Goal: Task Accomplishment & Management: Use online tool/utility

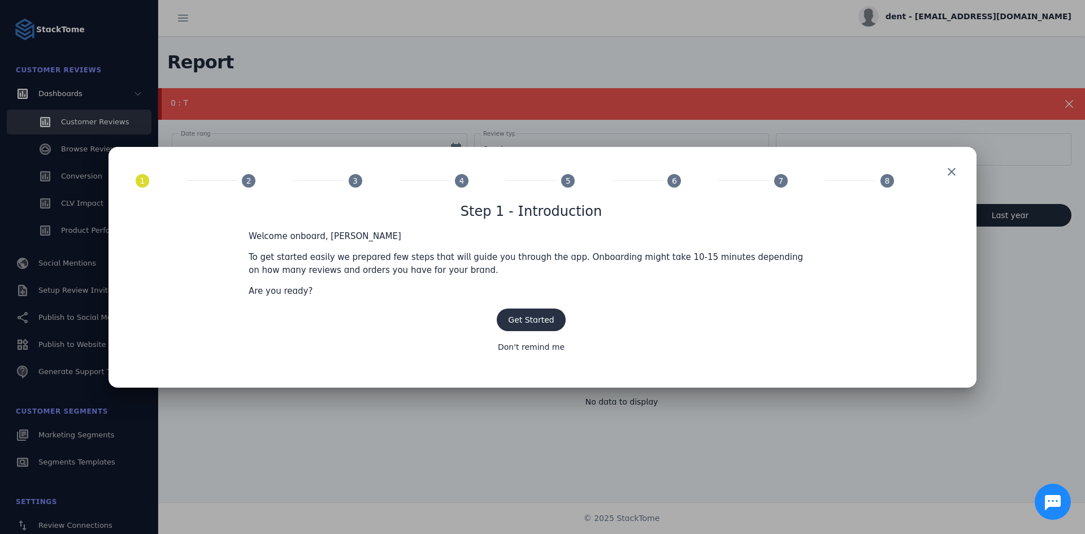
click at [534, 323] on span "Get Started" at bounding box center [531, 319] width 46 height 9
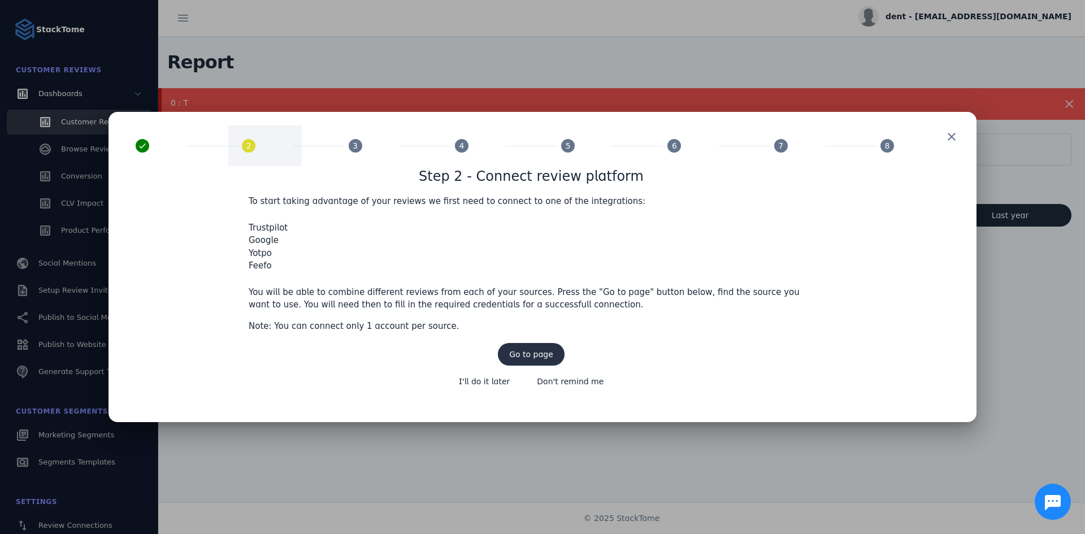
click at [529, 353] on span "Go to page" at bounding box center [531, 354] width 44 height 8
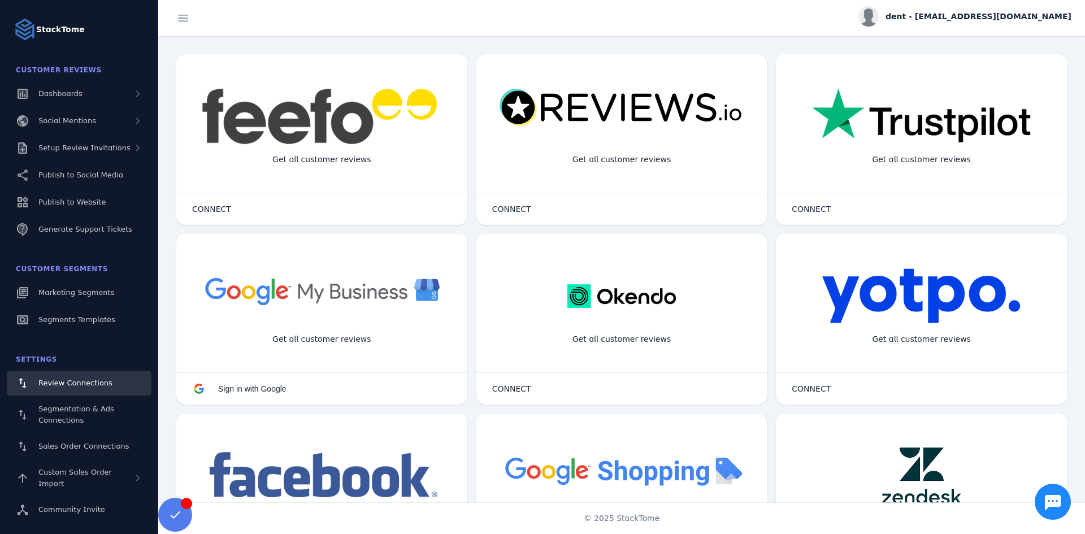
click at [876, 149] on div "Get all customer reviews" at bounding box center [921, 160] width 117 height 30
click at [897, 124] on img at bounding box center [921, 116] width 219 height 57
click at [800, 215] on span at bounding box center [812, 209] width 62 height 27
